Goal: Task Accomplishment & Management: Use online tool/utility

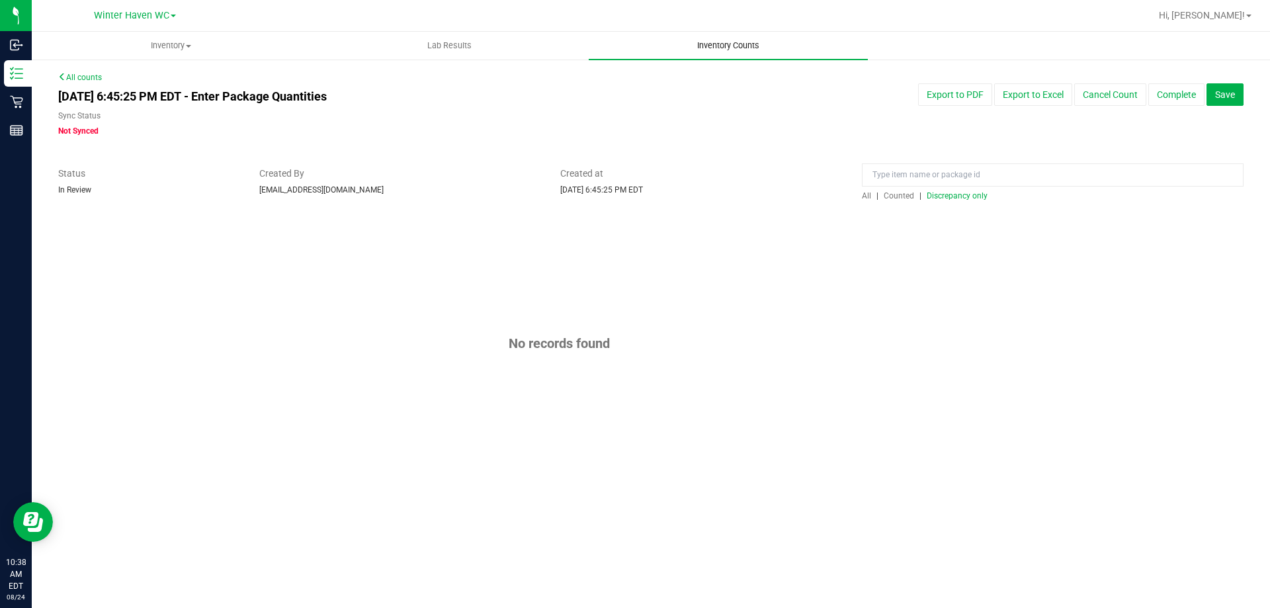
click at [738, 42] on span "Inventory Counts" at bounding box center [728, 46] width 98 height 12
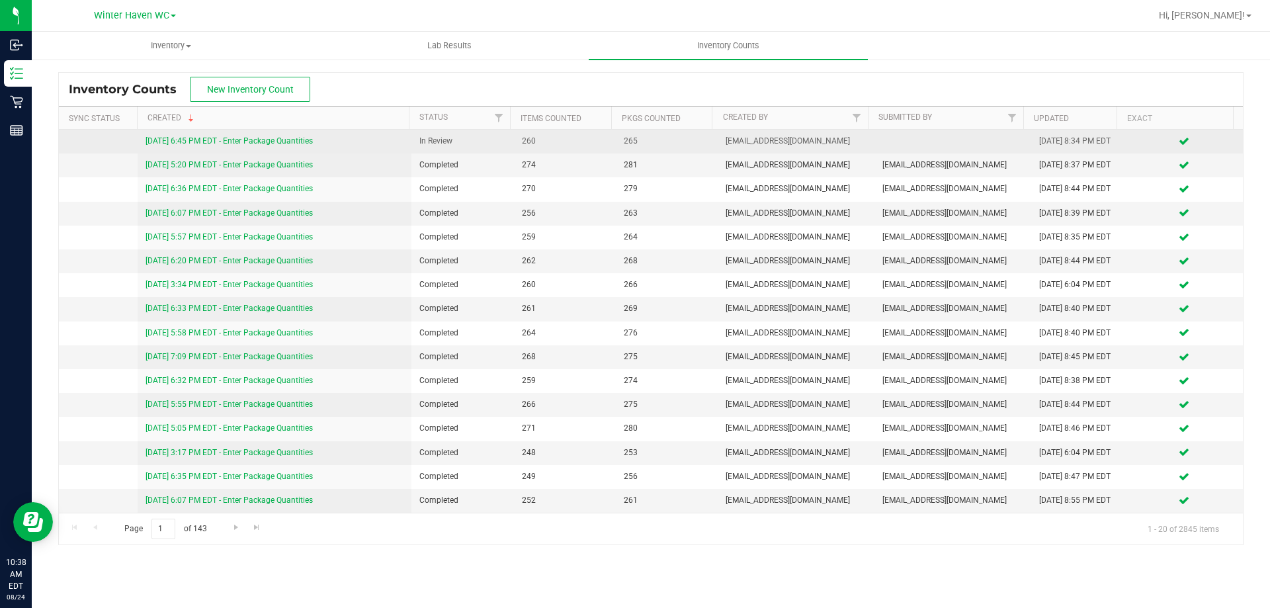
click at [270, 137] on link "[DATE] 6:45 PM EDT - Enter Package Quantities" at bounding box center [229, 140] width 167 height 9
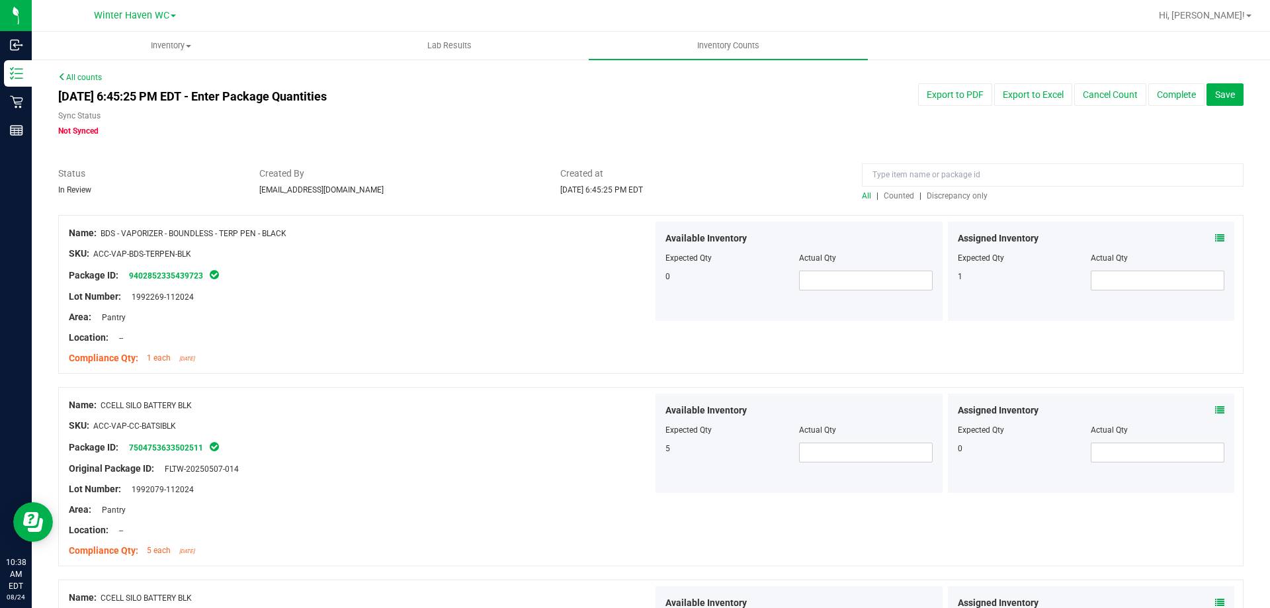
click at [929, 202] on div at bounding box center [651, 208] width 1186 height 13
click at [930, 202] on div at bounding box center [651, 208] width 1186 height 13
click at [931, 201] on div "All | Counted | Discrepancy only" at bounding box center [1053, 196] width 382 height 12
click at [934, 201] on div "All | Counted | Discrepancy only" at bounding box center [1053, 196] width 382 height 12
click at [949, 193] on span "Discrepancy only" at bounding box center [957, 195] width 61 height 9
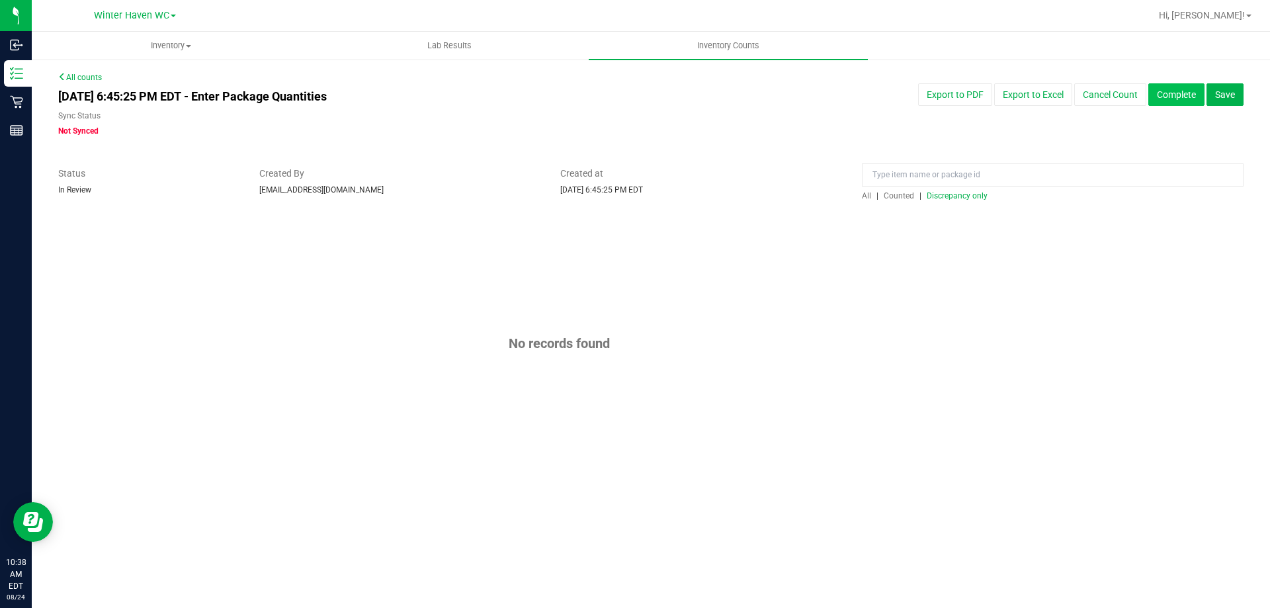
click at [1181, 89] on button "Complete" at bounding box center [1177, 94] width 56 height 22
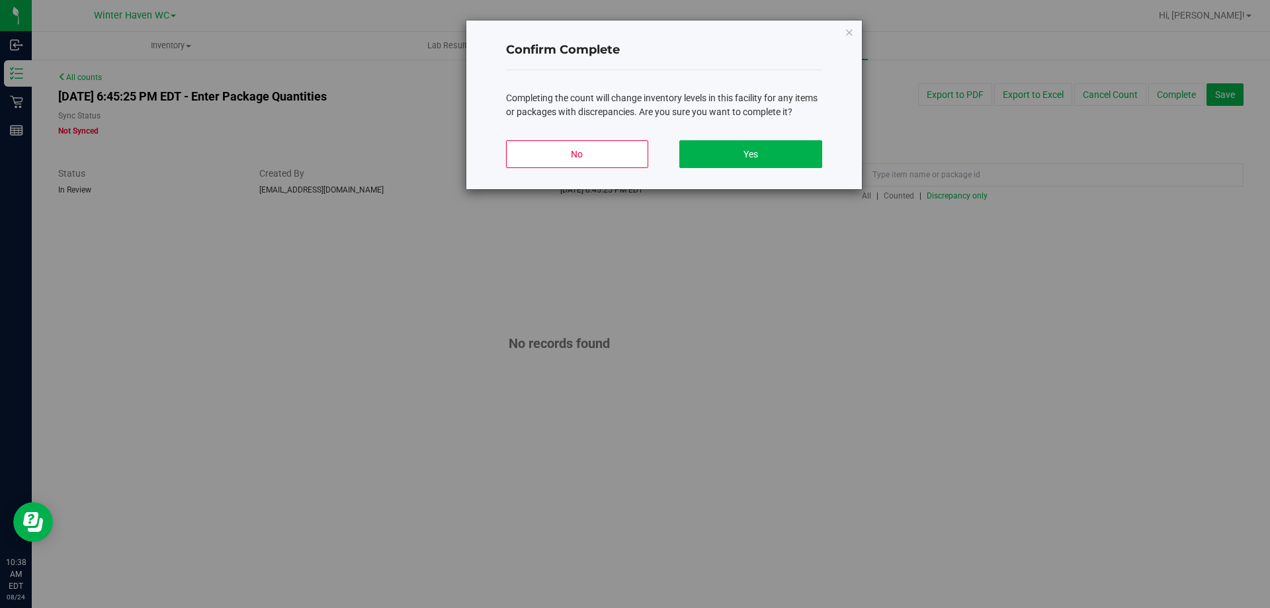
click at [713, 168] on div "No Yes" at bounding box center [664, 160] width 316 height 60
click at [713, 163] on button "Yes" at bounding box center [750, 154] width 142 height 28
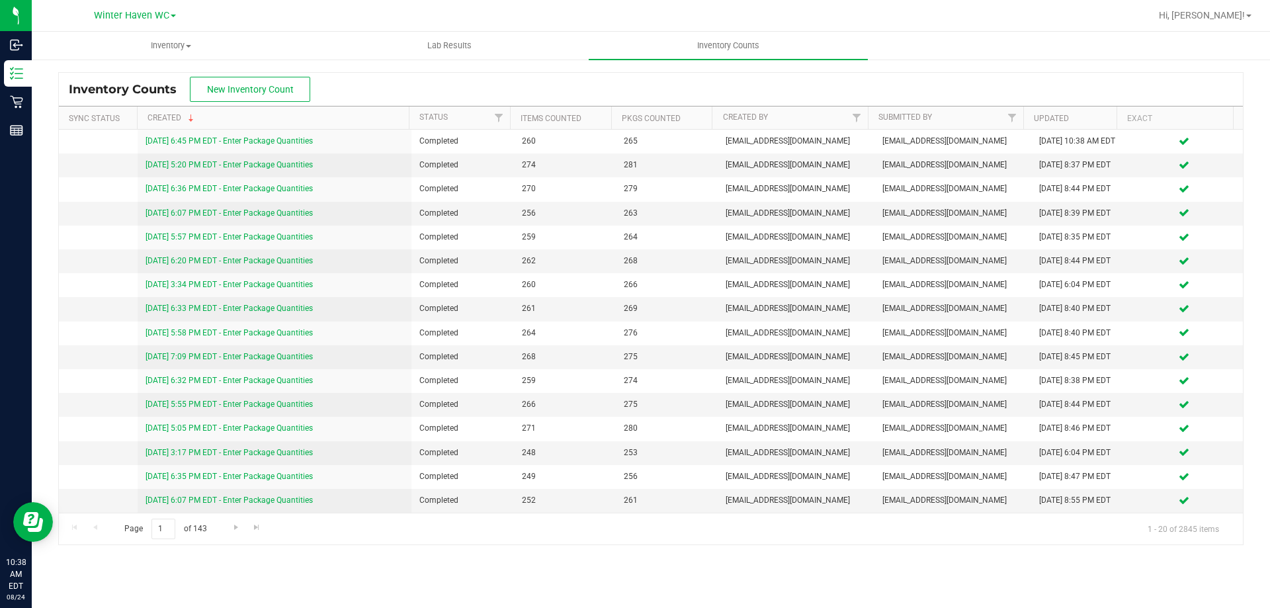
click at [1237, 22] on div "Hi, [PERSON_NAME]!" at bounding box center [1205, 15] width 103 height 23
click at [1235, 13] on span "Hi, [PERSON_NAME]!" at bounding box center [1202, 15] width 86 height 11
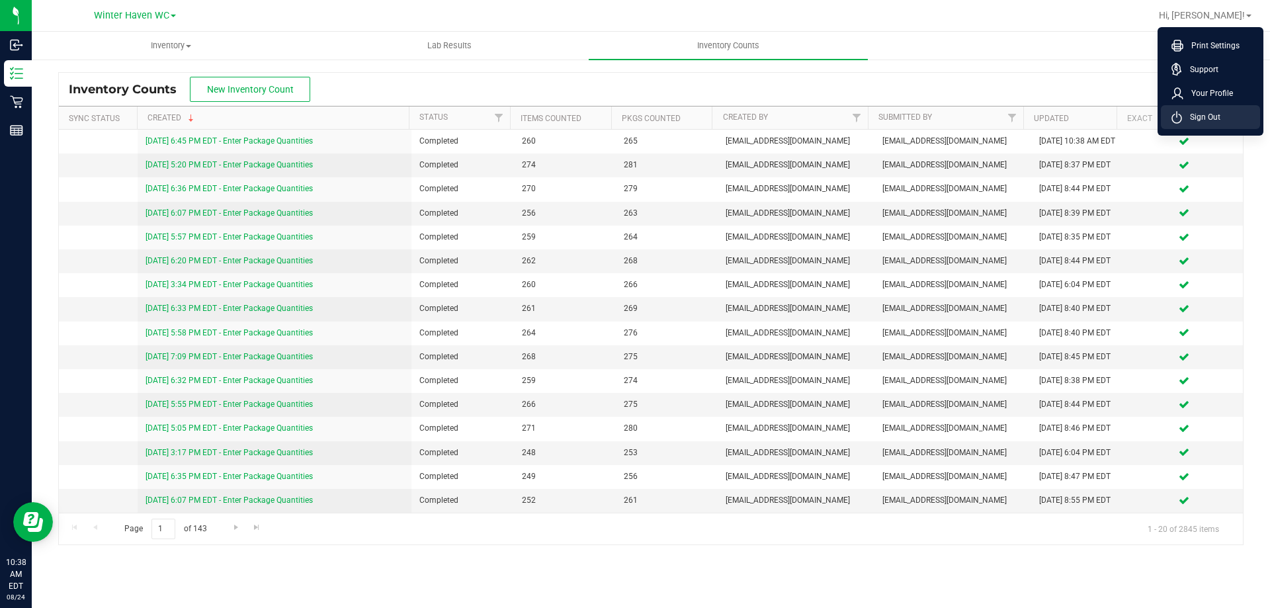
click at [1231, 120] on li "Sign Out" at bounding box center [1210, 117] width 99 height 24
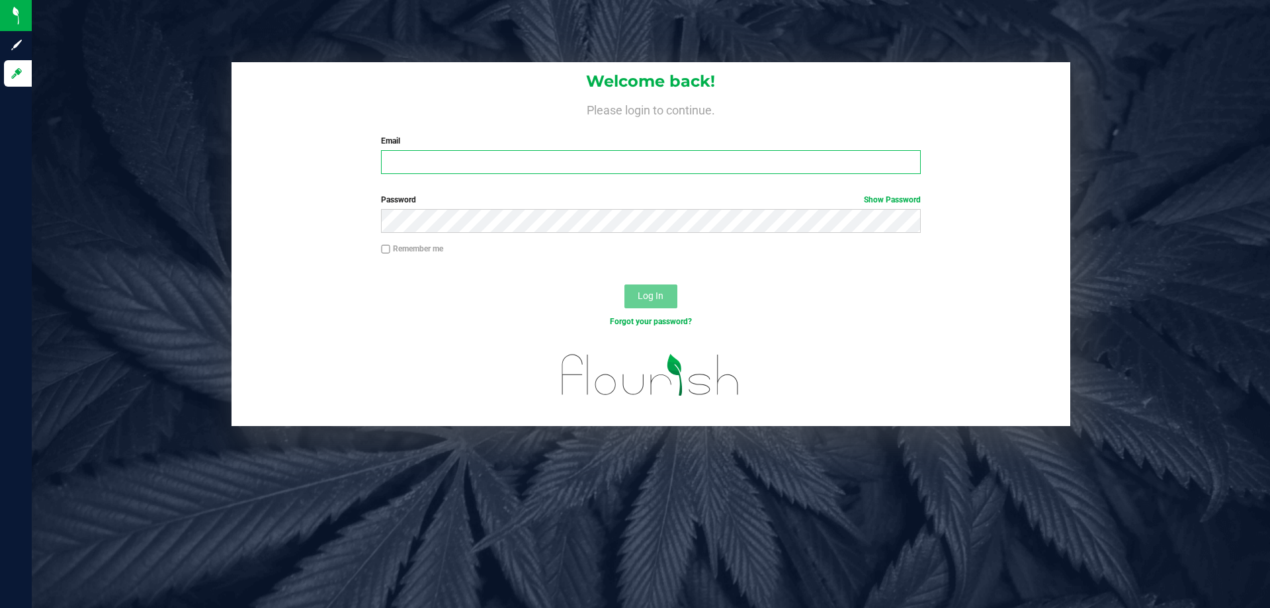
click at [507, 165] on input "Email" at bounding box center [650, 162] width 539 height 24
type input "[EMAIL_ADDRESS][DOMAIN_NAME]"
click at [625, 284] on button "Log In" at bounding box center [651, 296] width 53 height 24
